Goal: Task Accomplishment & Management: Complete application form

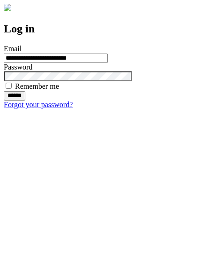
type input "**********"
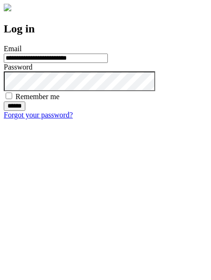
click at [25, 111] on input "******" at bounding box center [15, 105] width 22 height 9
